Goal: Information Seeking & Learning: Check status

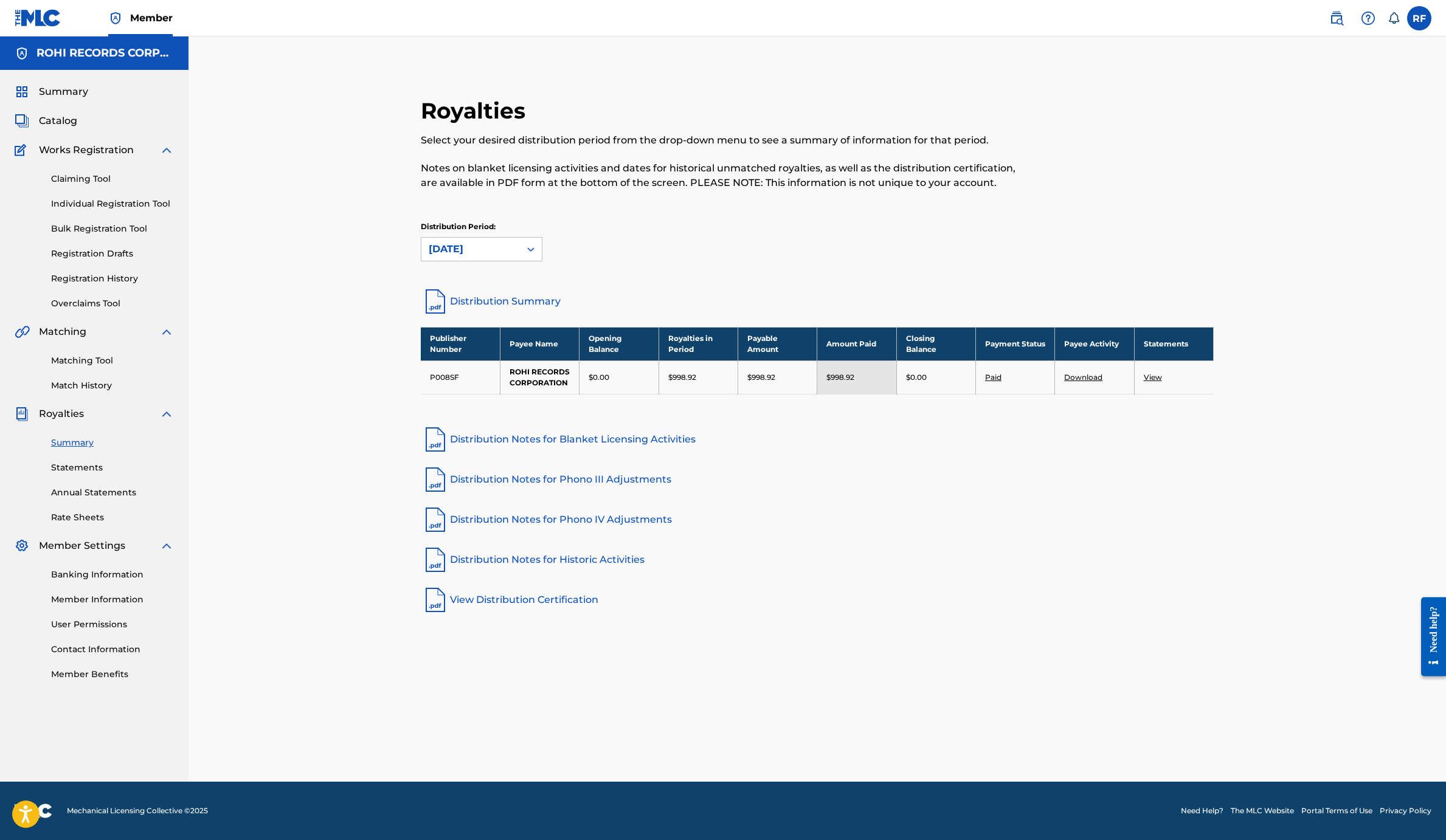
scroll to position [105, 0]
click at [152, 392] on link "Match History" at bounding box center [112, 385] width 123 height 12
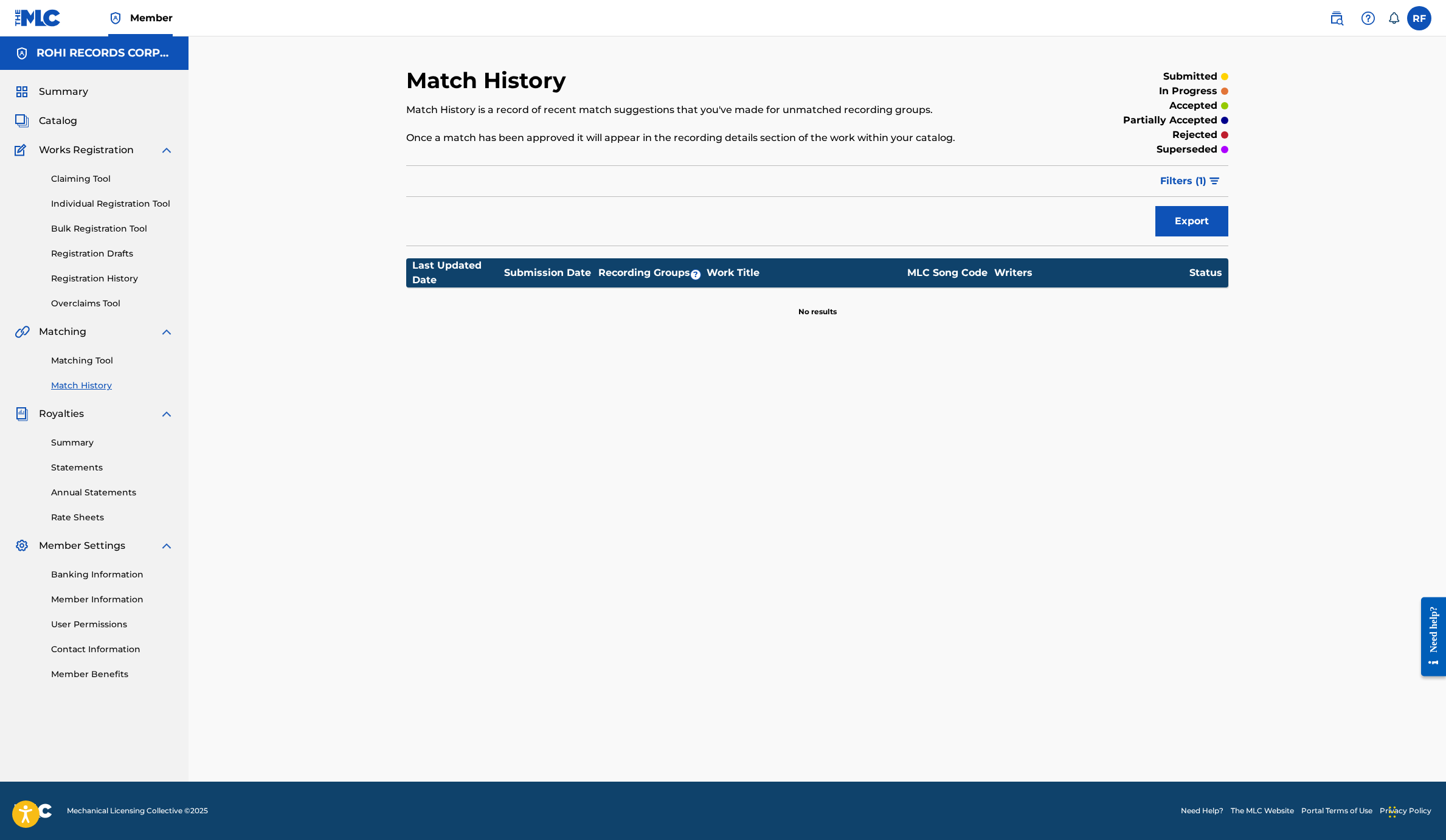
scroll to position [120, 0]
click at [137, 524] on link "Rate Sheets" at bounding box center [112, 517] width 123 height 12
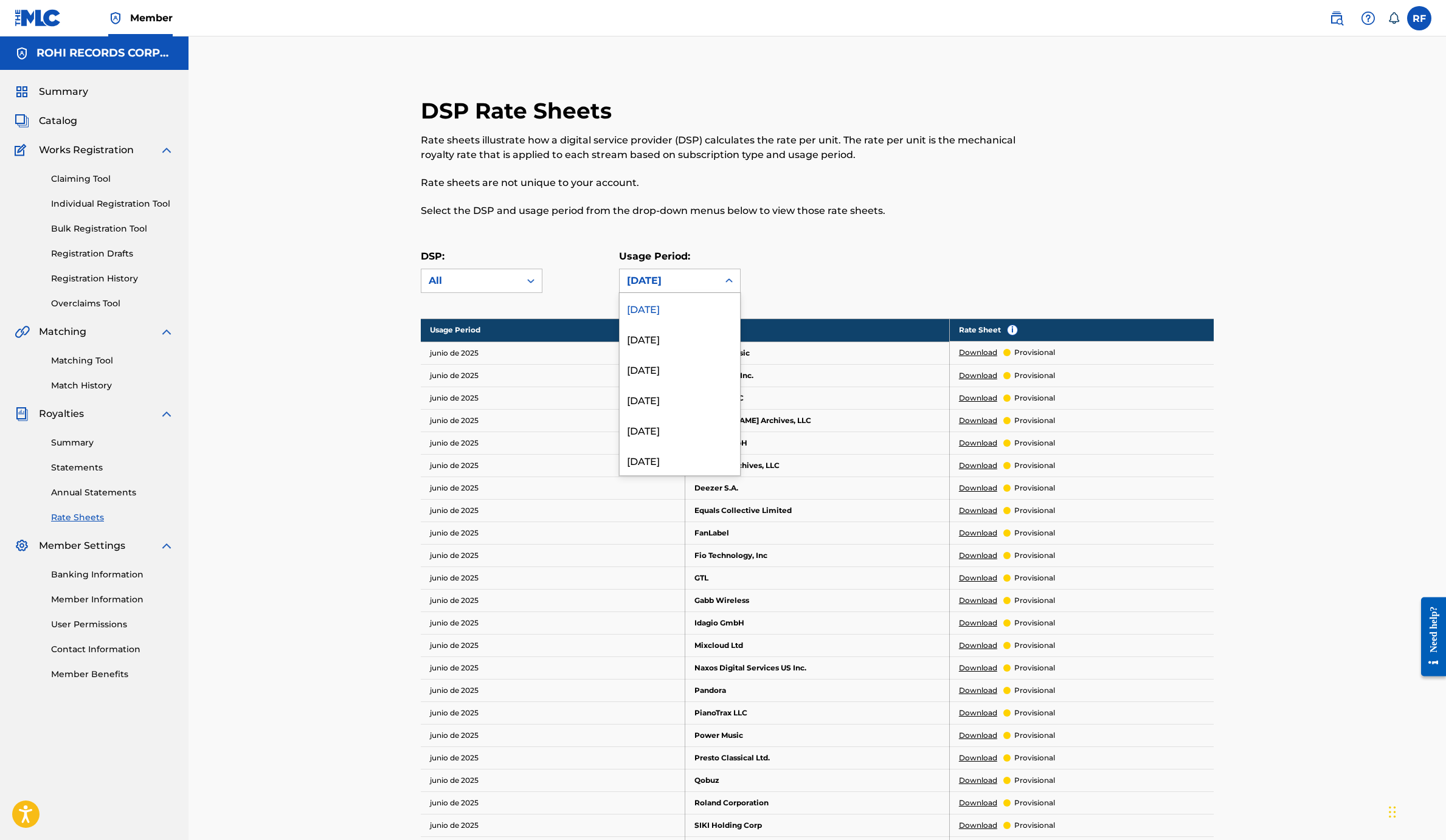
click at [735, 287] on icon at bounding box center [729, 281] width 12 height 12
click at [1006, 373] on div "DSP Rate Sheets Rate sheets illustrate how a digital service provider (DSP) cal…" at bounding box center [818, 617] width 822 height 1039
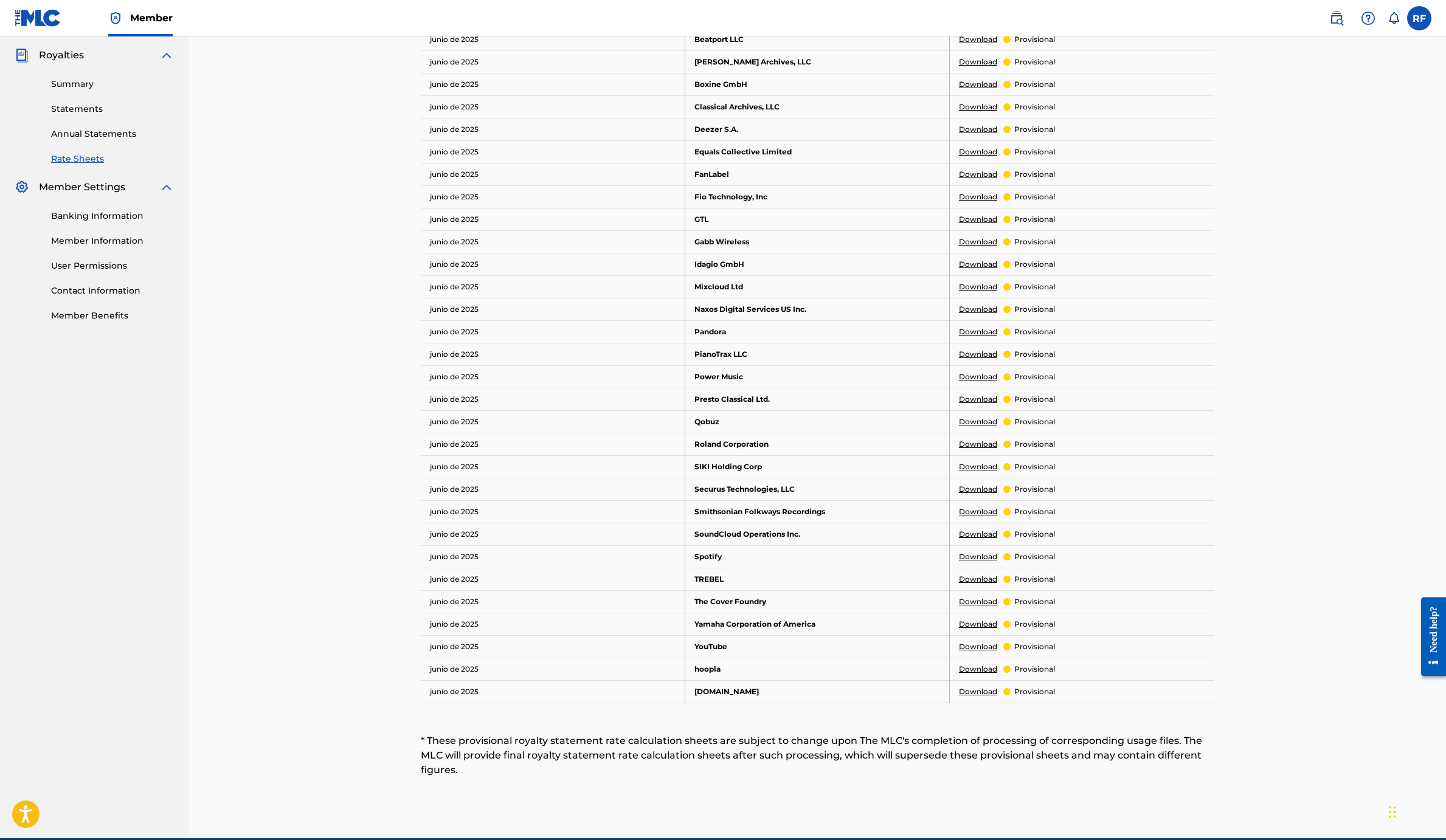
scroll to position [361, 0]
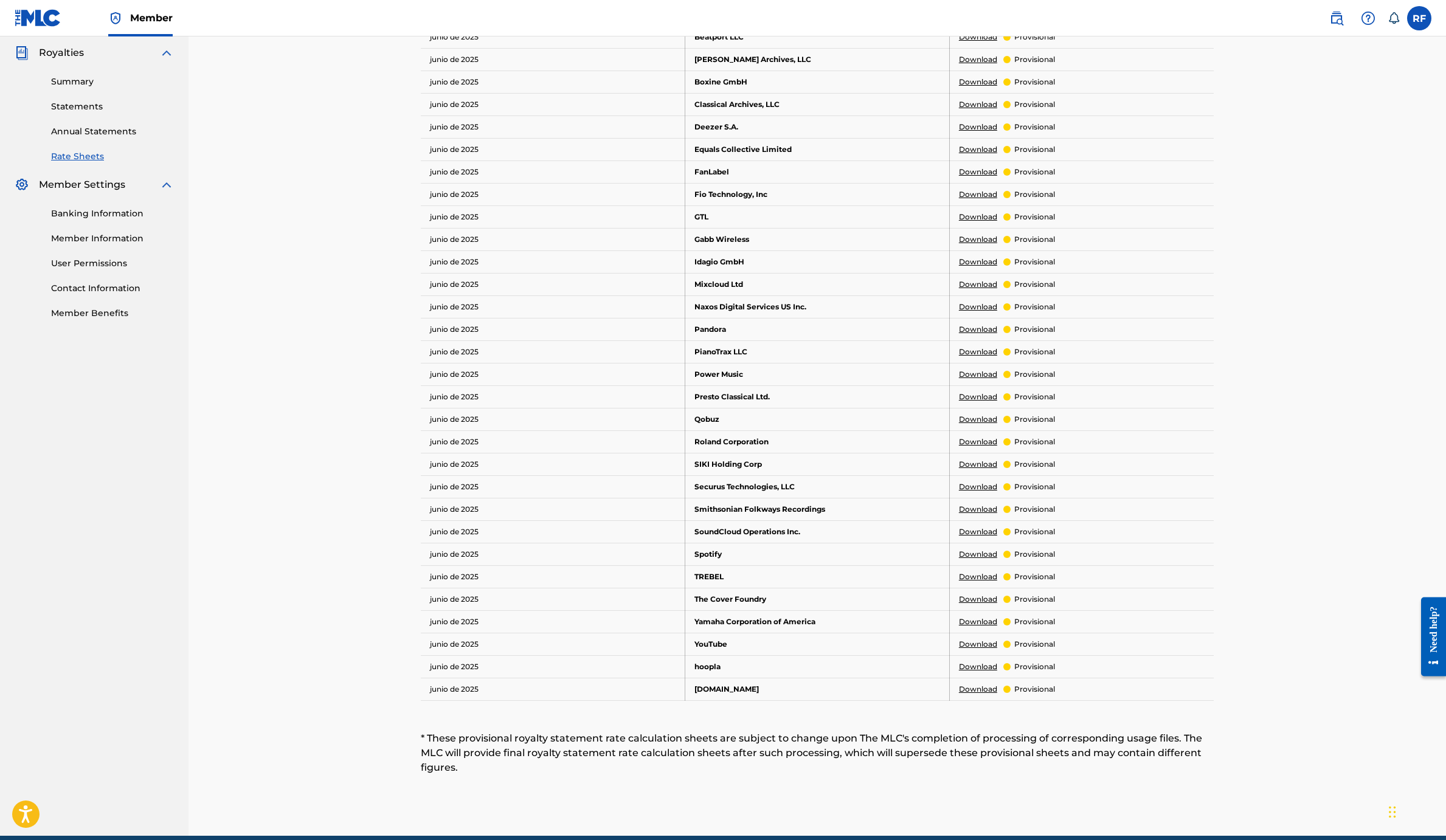
click at [174, 245] on link "Member Information" at bounding box center [112, 238] width 123 height 12
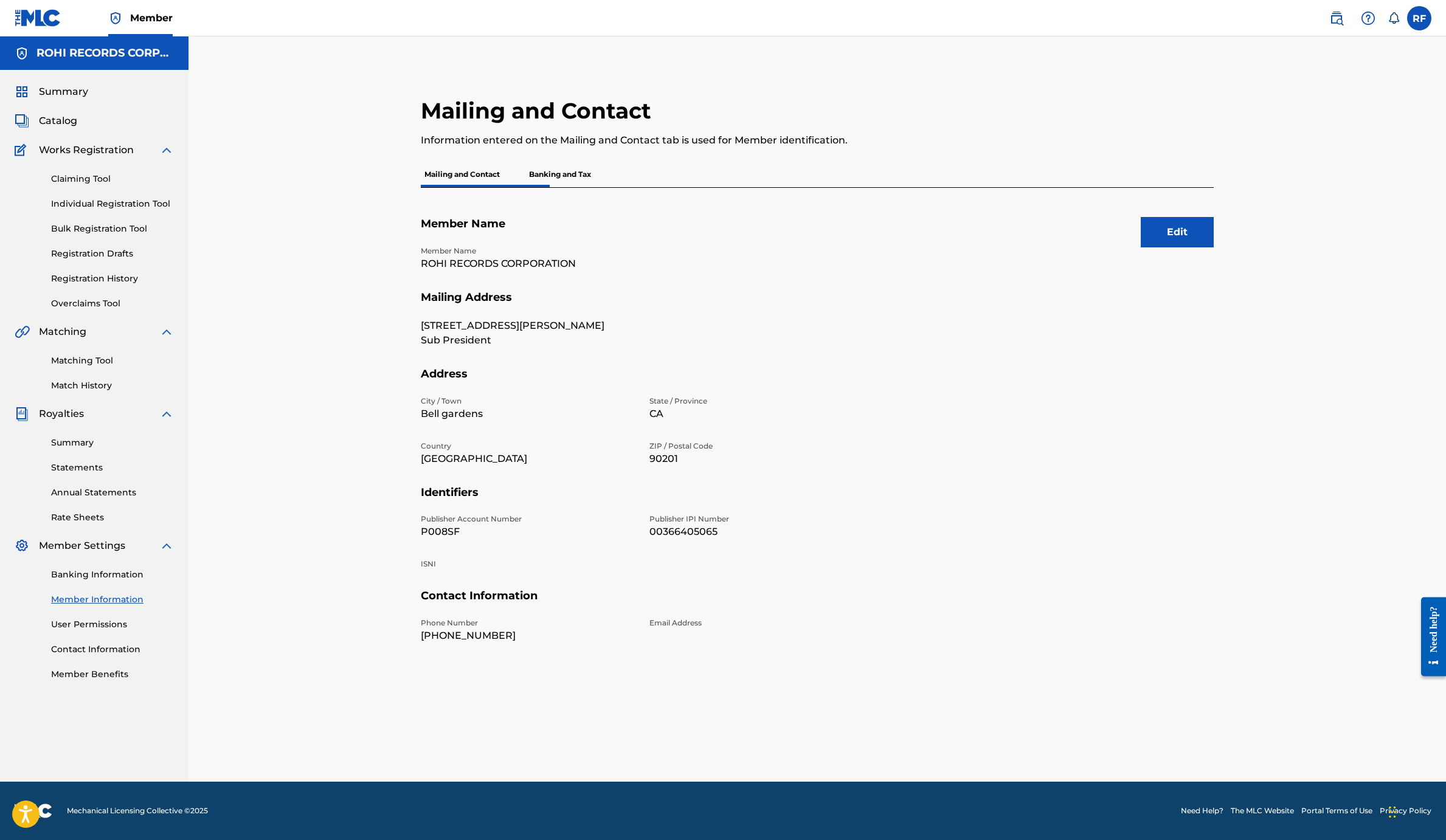
scroll to position [296, 0]
click at [168, 581] on link "Banking Information" at bounding box center [112, 575] width 123 height 12
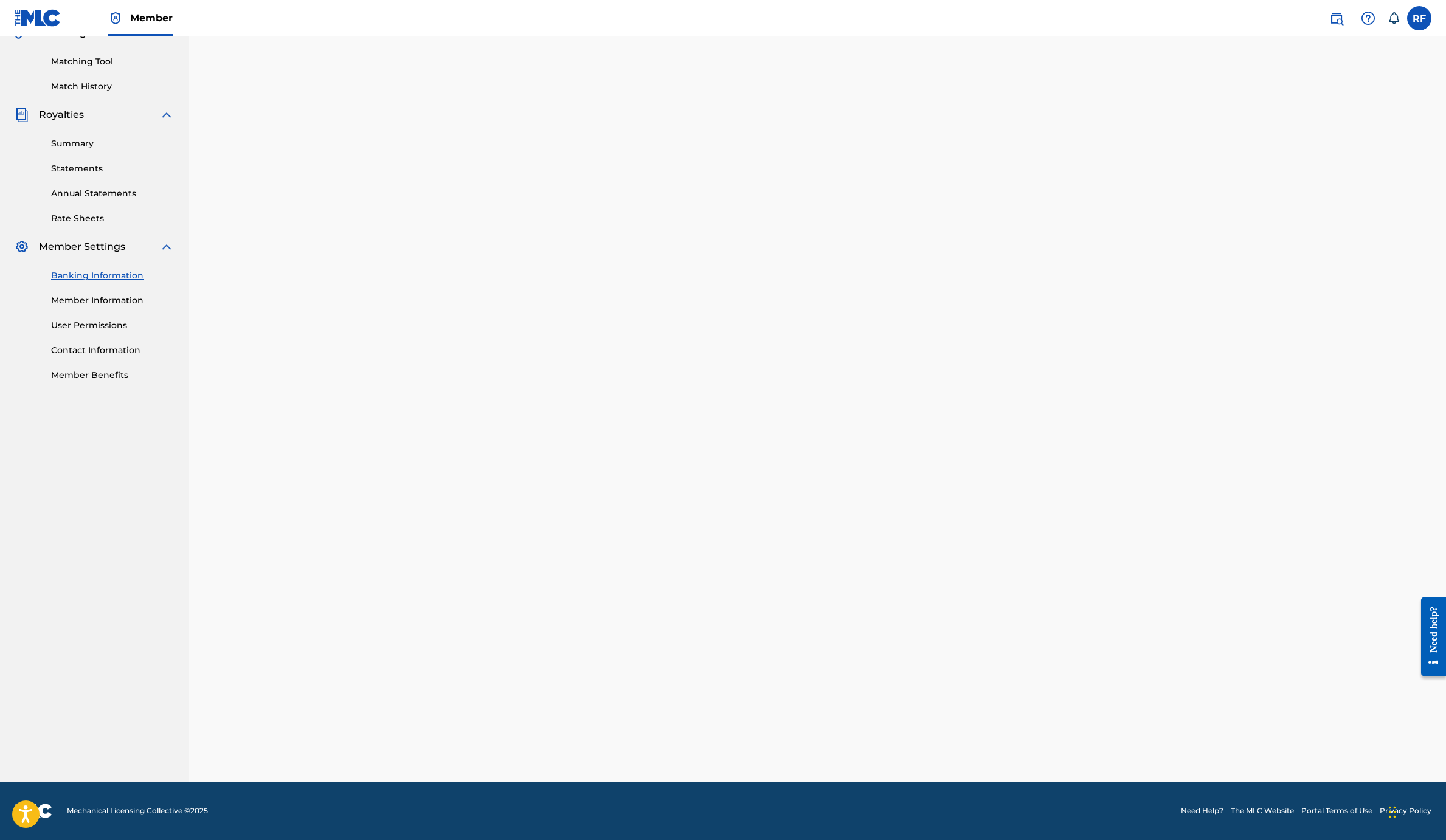
scroll to position [539, 0]
click at [164, 382] on link "Member Benefits" at bounding box center [112, 375] width 123 height 12
click at [147, 225] on link "Rate Sheets" at bounding box center [112, 219] width 123 height 12
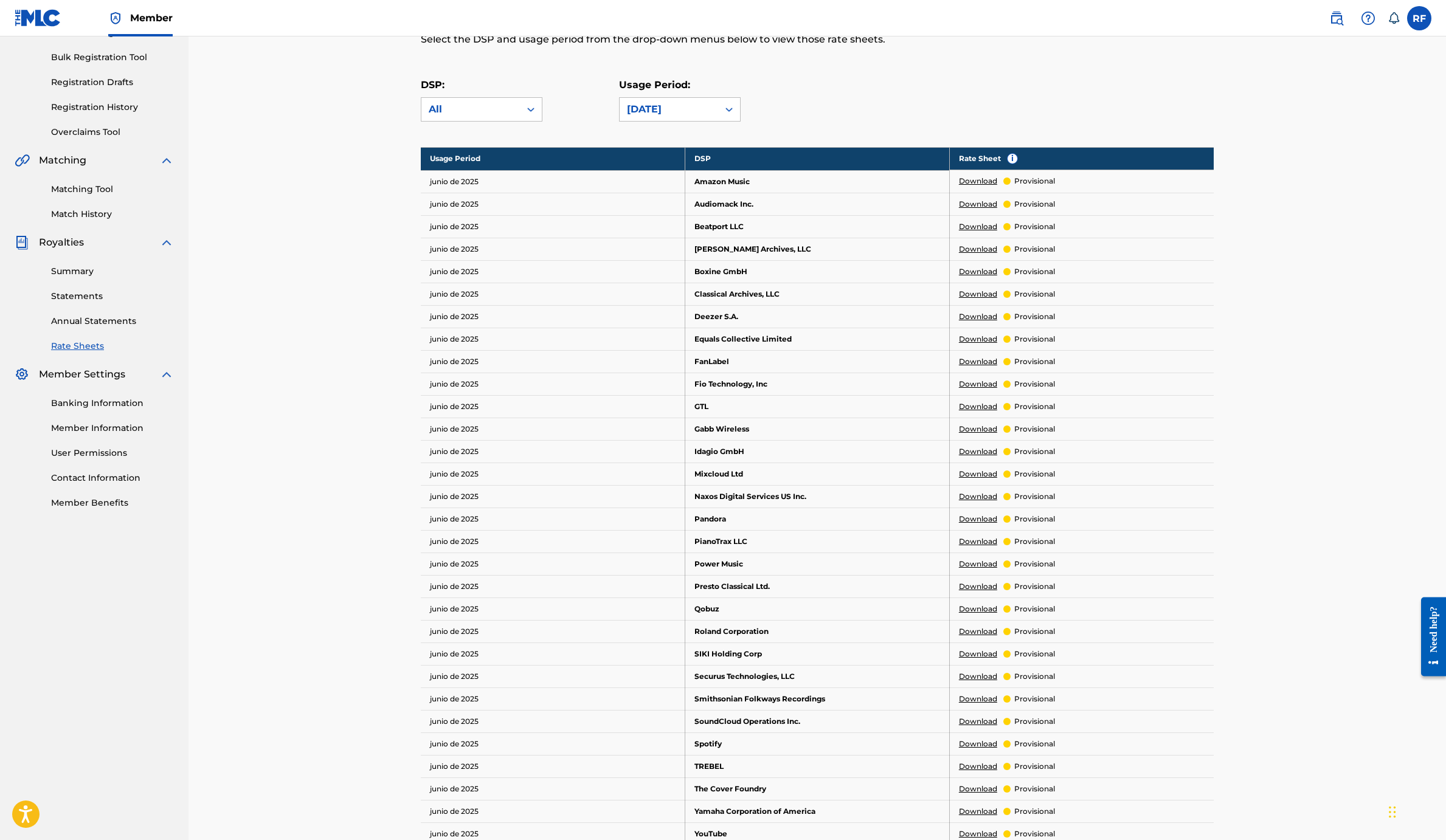
scroll to position [178, 0]
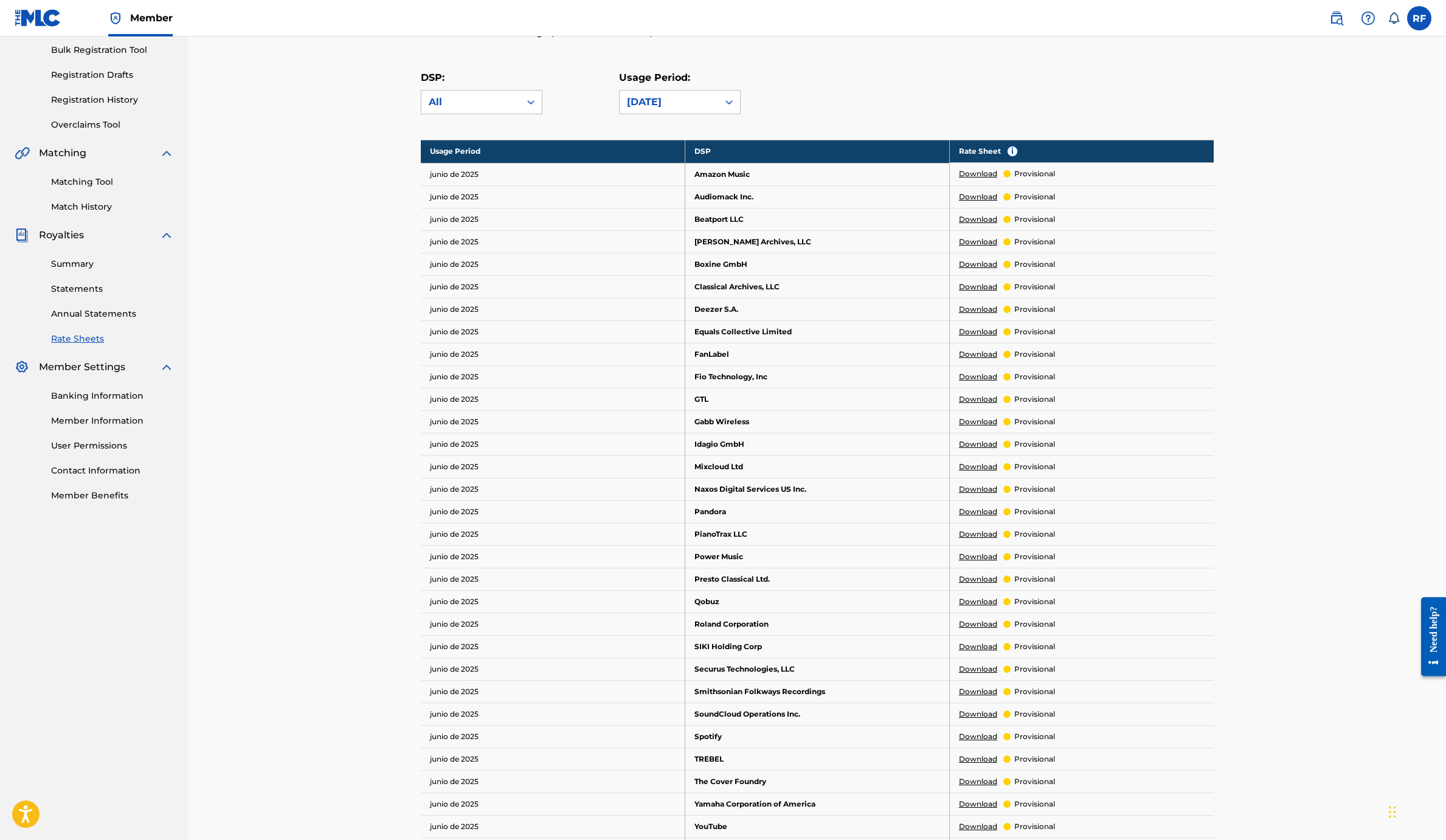
click at [144, 296] on link "Statements" at bounding box center [112, 289] width 123 height 12
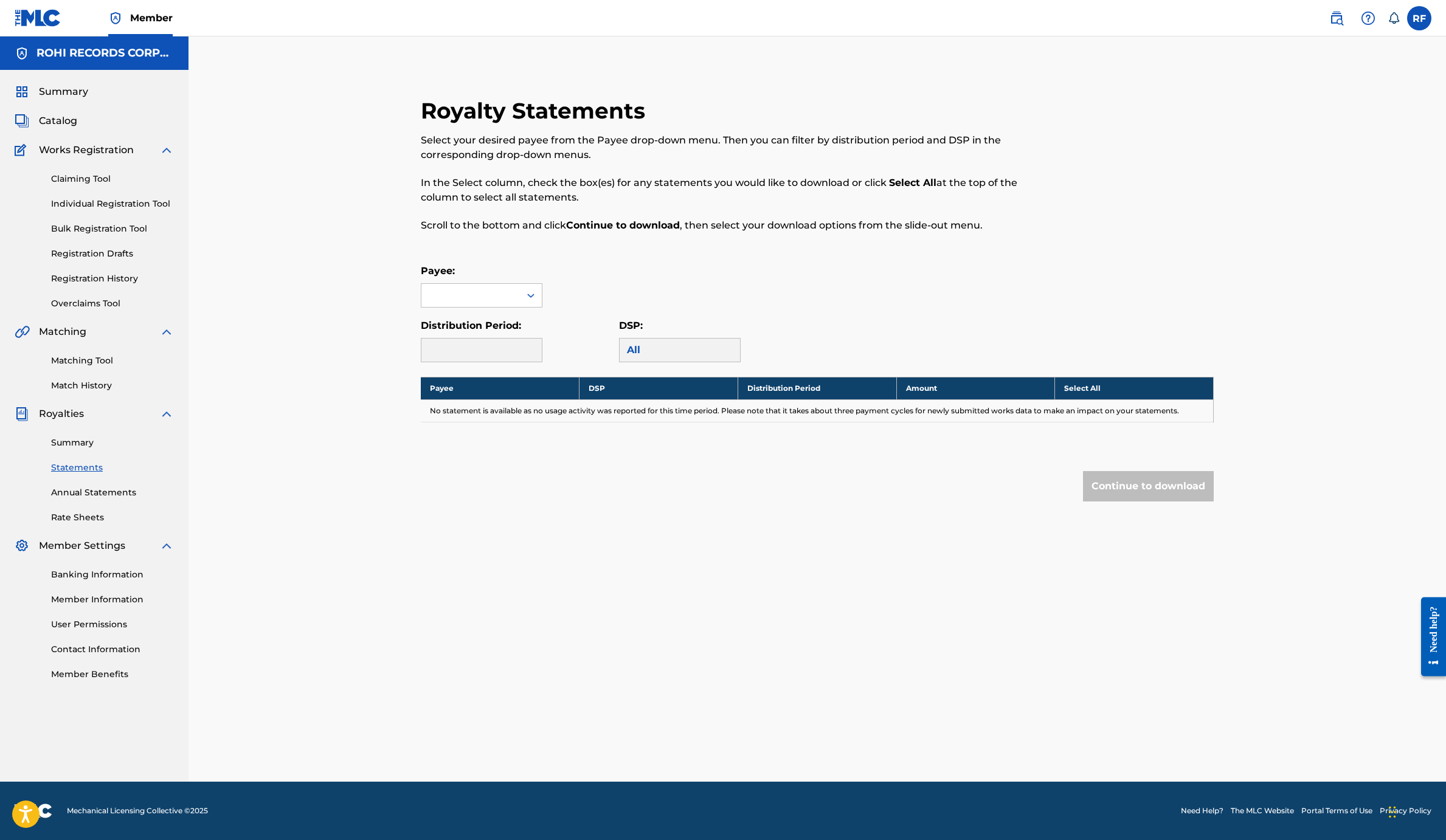
scroll to position [80, 0]
click at [131, 449] on link "Summary" at bounding box center [112, 443] width 123 height 12
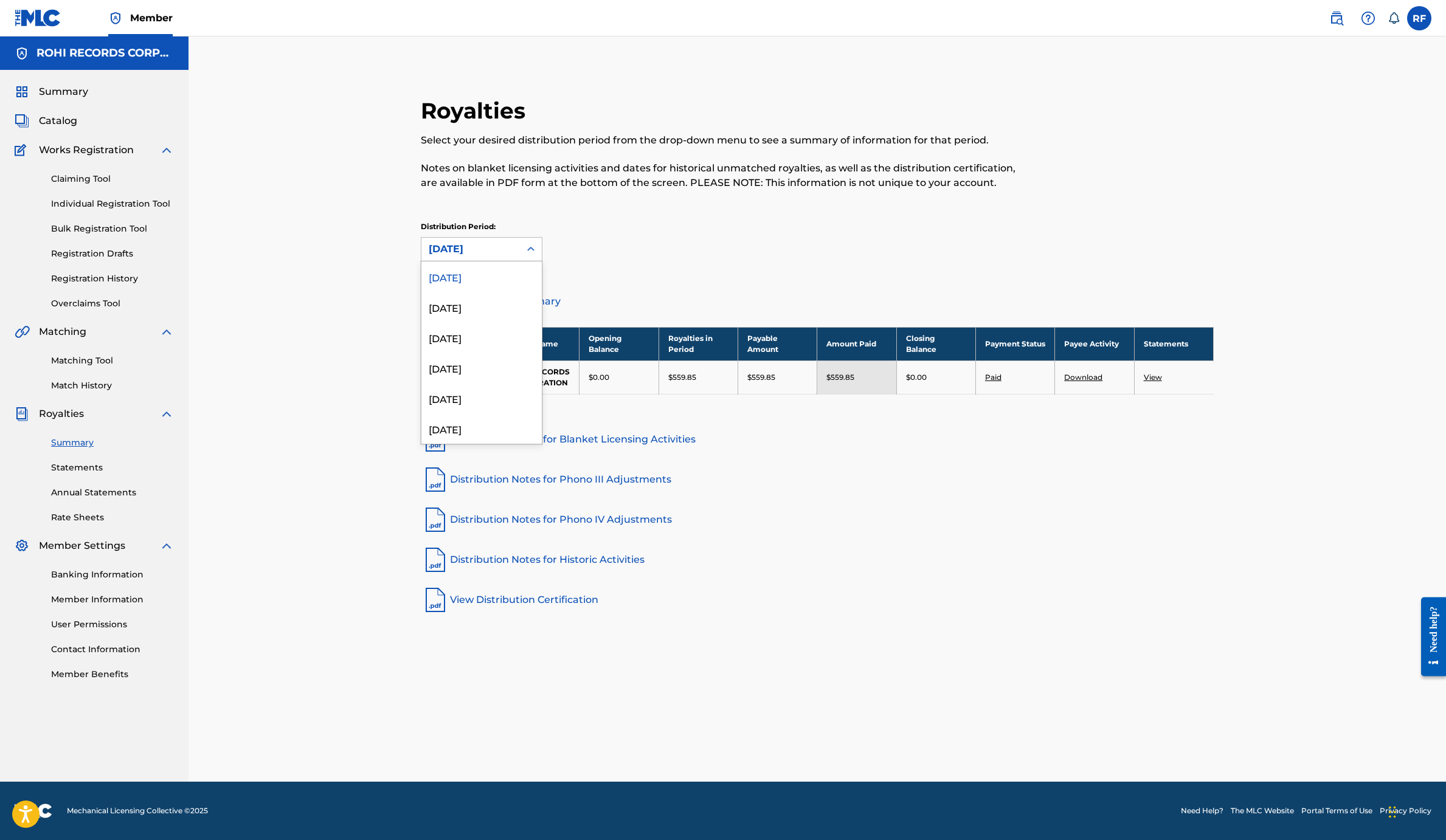
click at [537, 255] on icon at bounding box center [531, 250] width 12 height 12
click at [486, 322] on div "[DATE]" at bounding box center [481, 306] width 120 height 30
click at [887, 494] on link "Distribution Notes for Phono III Adjustments" at bounding box center [817, 480] width 793 height 29
